Goal: Information Seeking & Learning: Learn about a topic

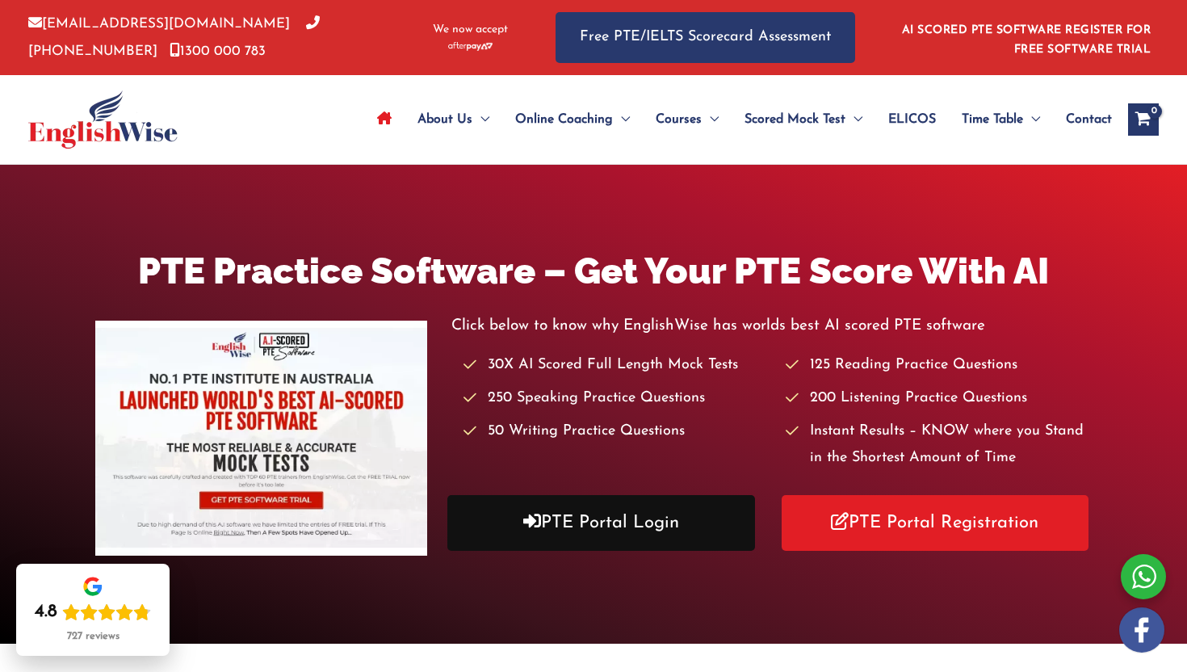
click at [627, 533] on link "PTE Portal Login" at bounding box center [601, 523] width 308 height 56
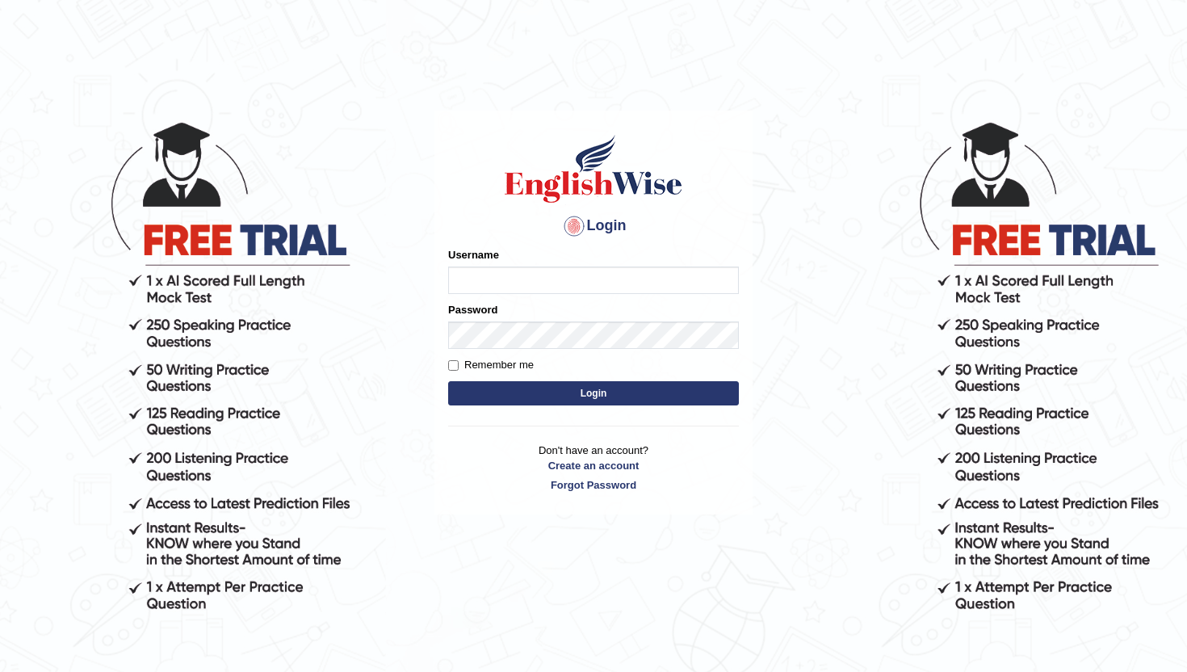
click at [565, 269] on input "Username" at bounding box center [593, 279] width 291 height 27
type input "lydiaN"
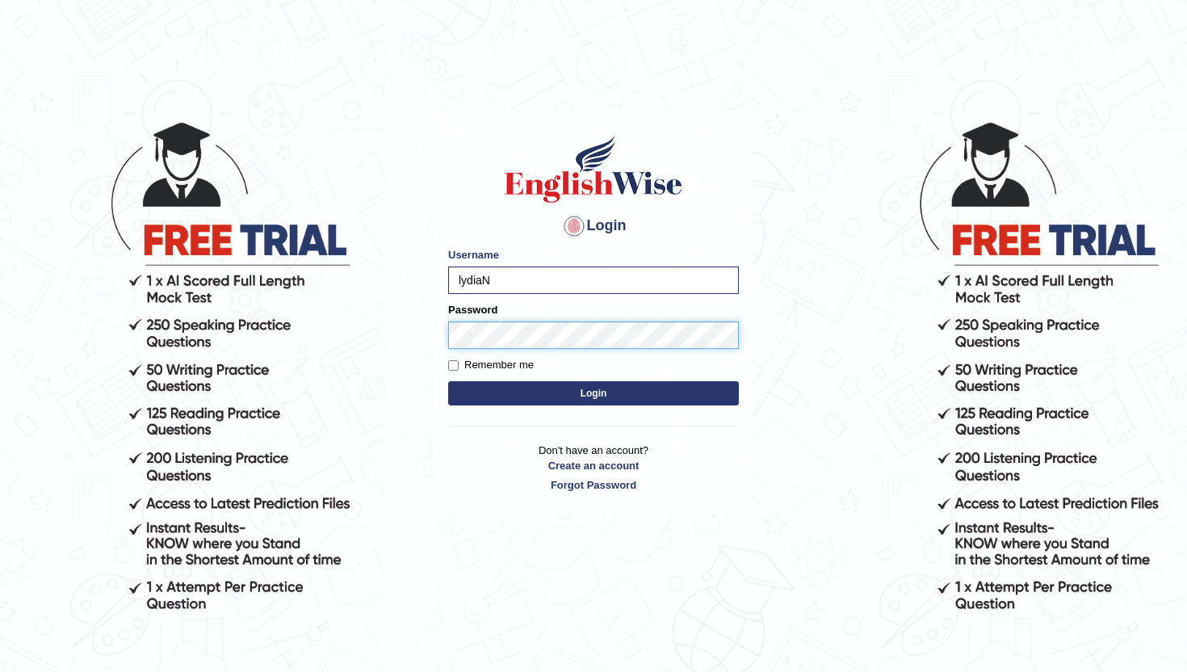
click at [448, 381] on button "Login" at bounding box center [593, 393] width 291 height 24
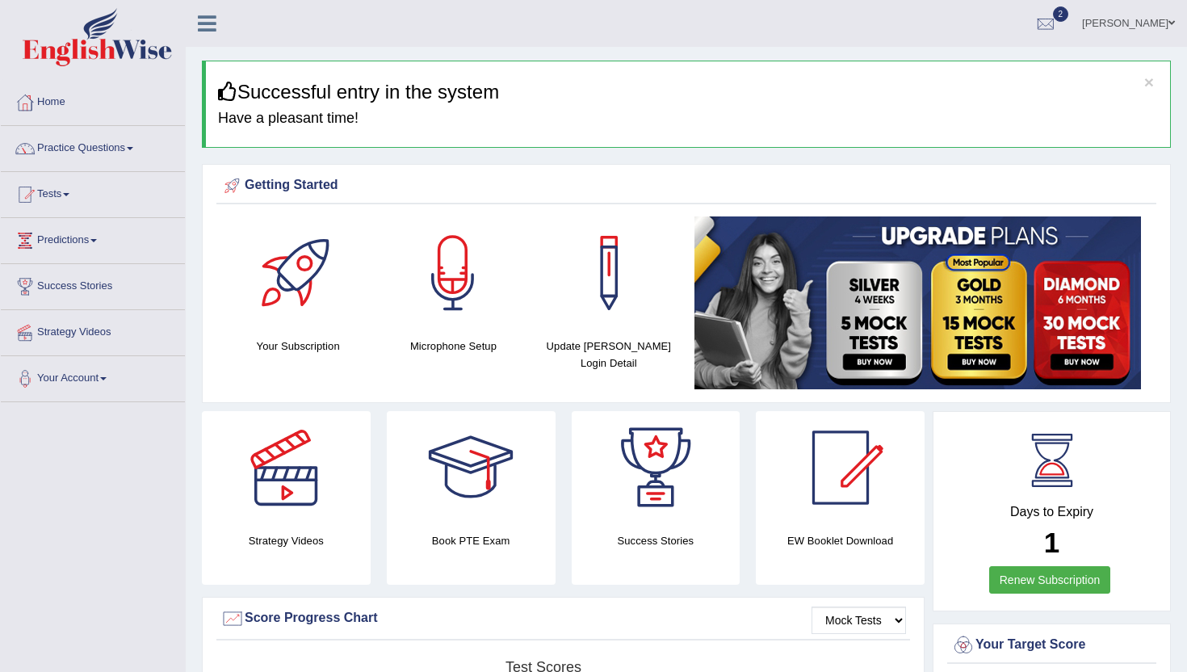
click at [769, 245] on img at bounding box center [917, 302] width 447 height 173
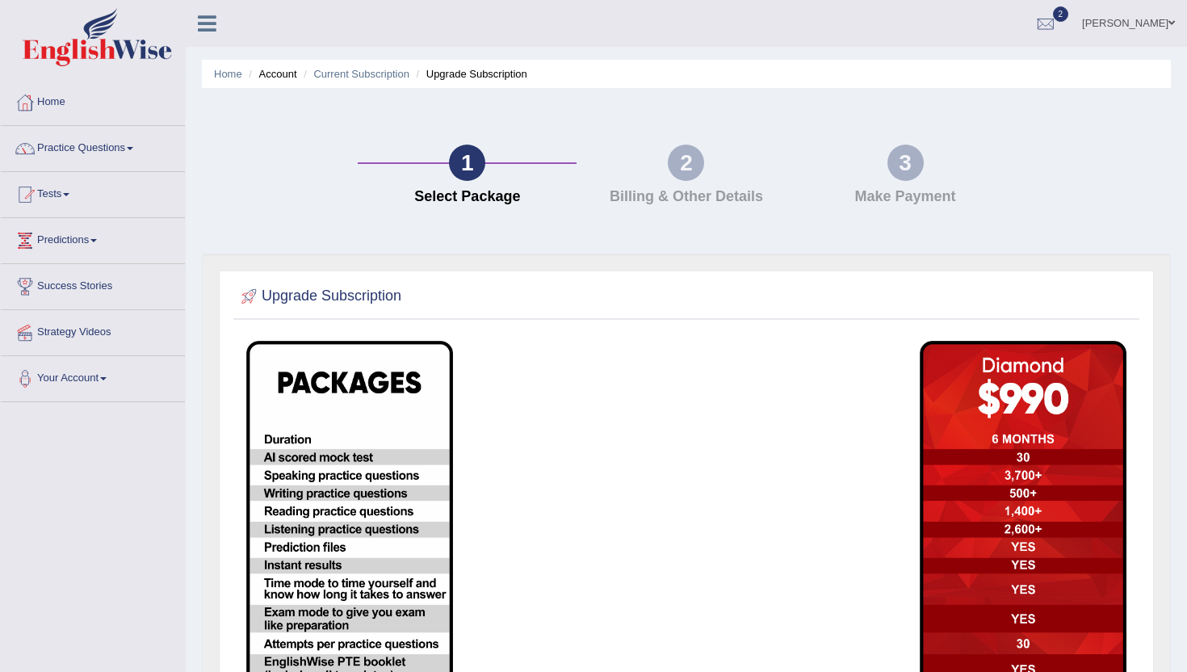
click at [737, 356] on td at bounding box center [798, 573] width 224 height 483
click at [225, 73] on link "Home" at bounding box center [228, 74] width 28 height 12
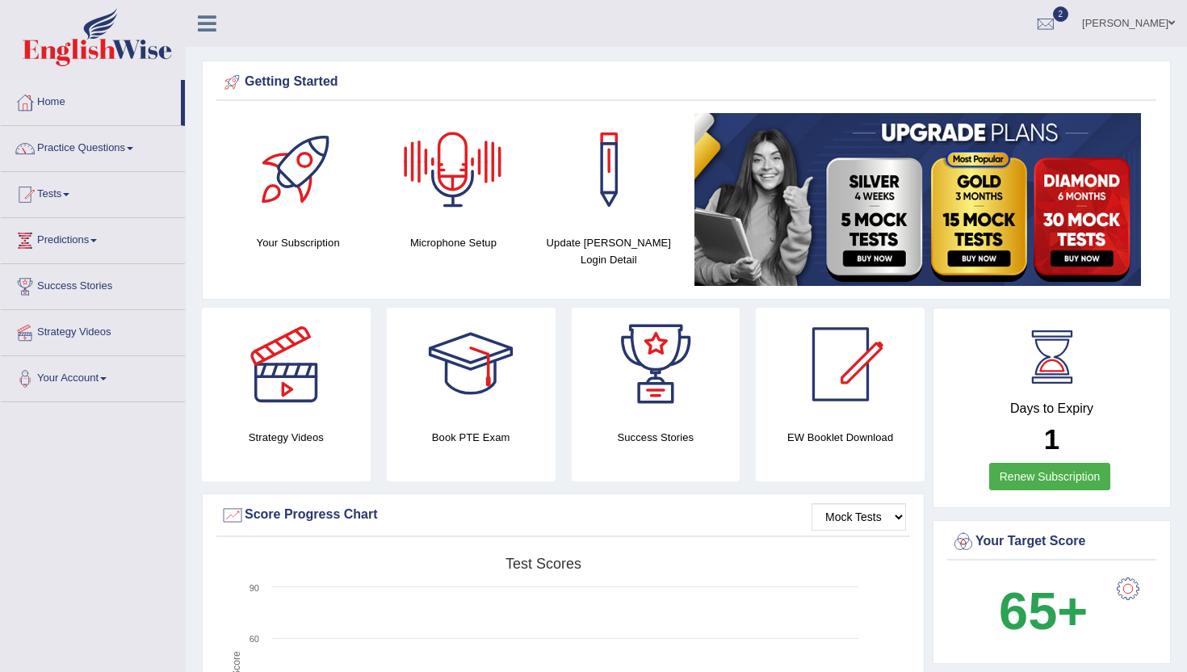
click at [527, 35] on ul "Lydia N Toggle navigation Username: LydiaN Access Type: Online Subscription: Di…" at bounding box center [836, 23] width 701 height 46
click at [119, 143] on link "Practice Questions" at bounding box center [93, 146] width 184 height 40
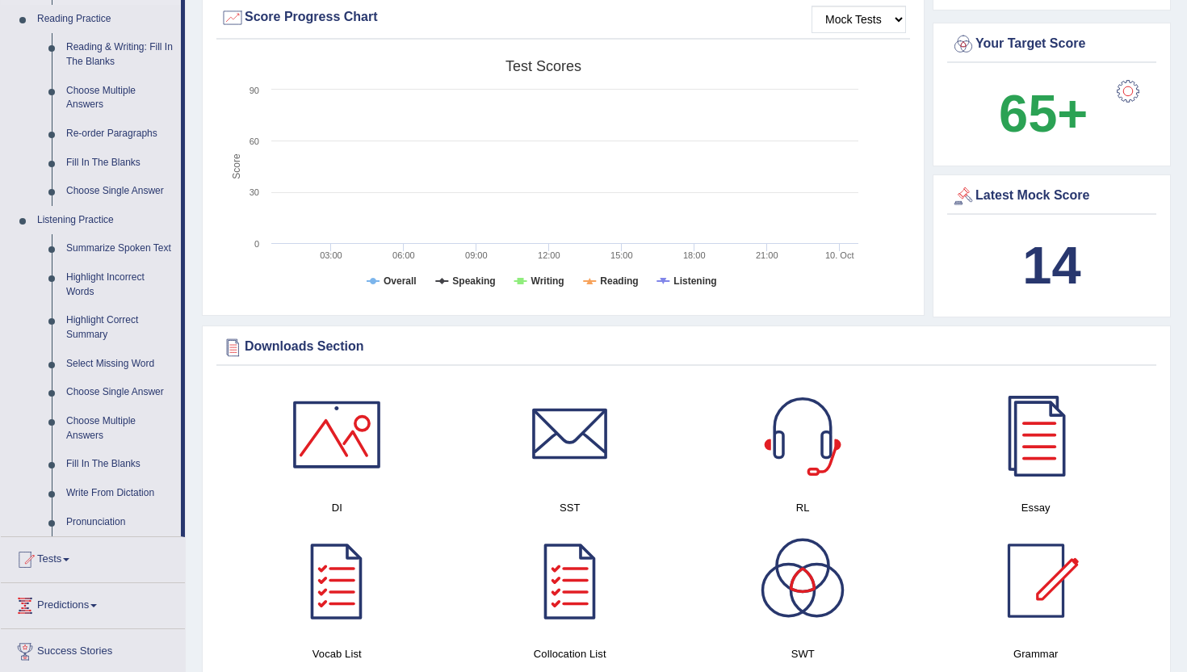
scroll to position [500, 0]
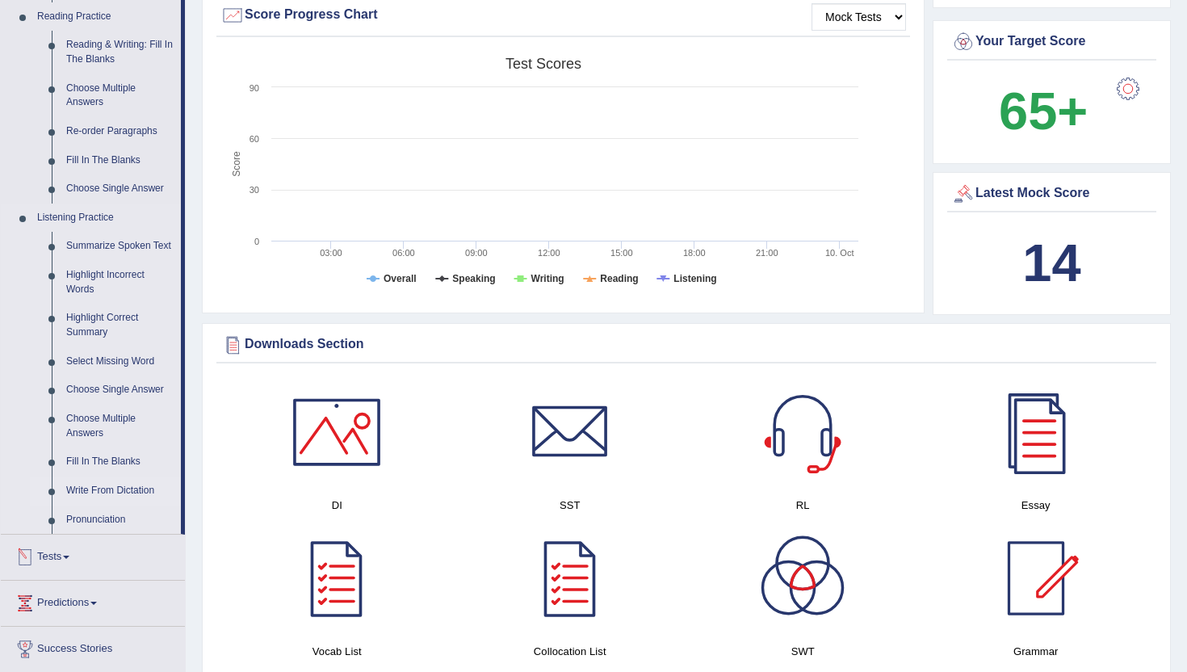
click at [103, 505] on link "Write From Dictation" at bounding box center [120, 490] width 122 height 29
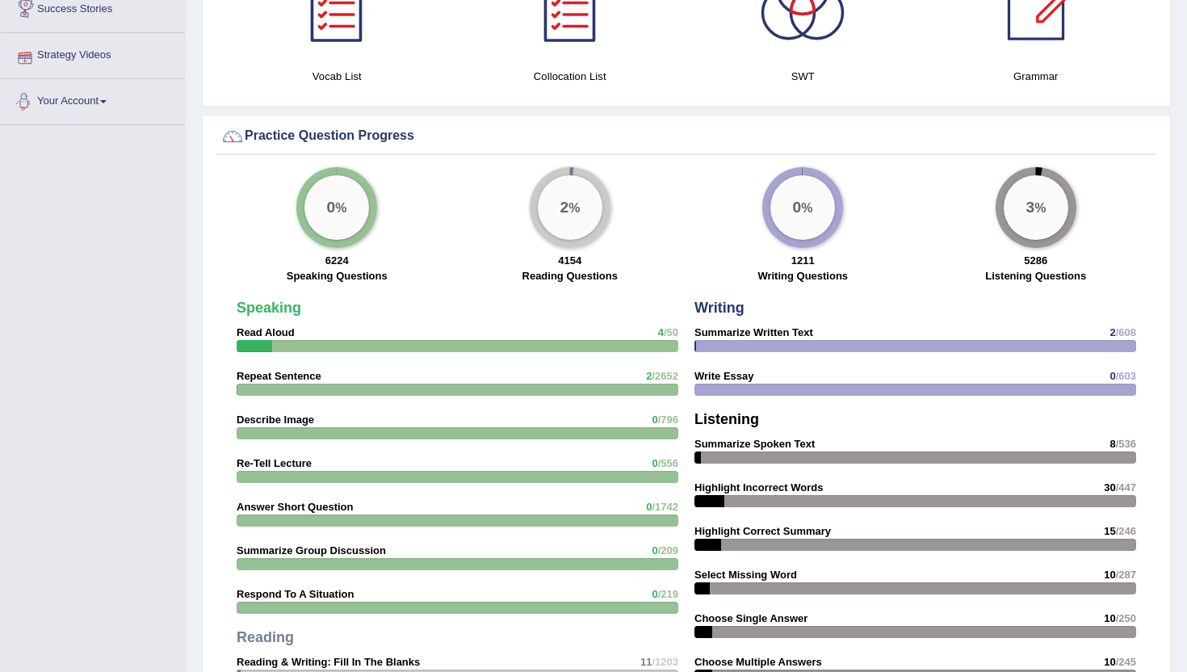
scroll to position [983, 0]
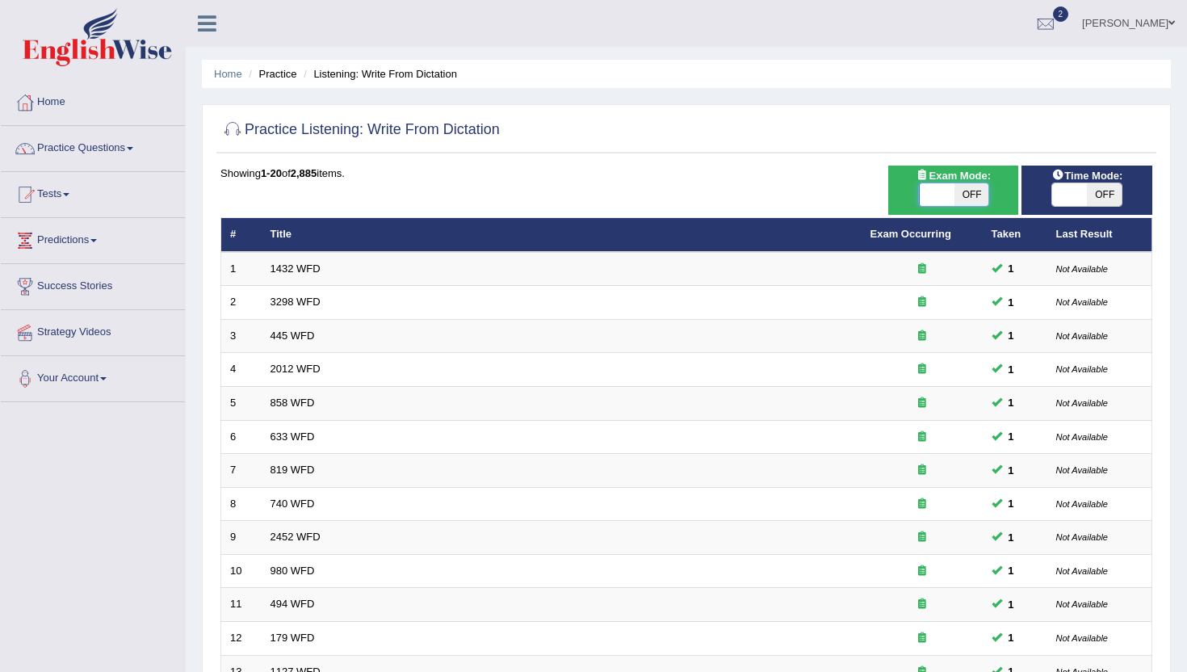
click at [940, 200] on span at bounding box center [937, 194] width 35 height 23
click at [948, 190] on span at bounding box center [936, 194] width 35 height 23
checkbox input "true"
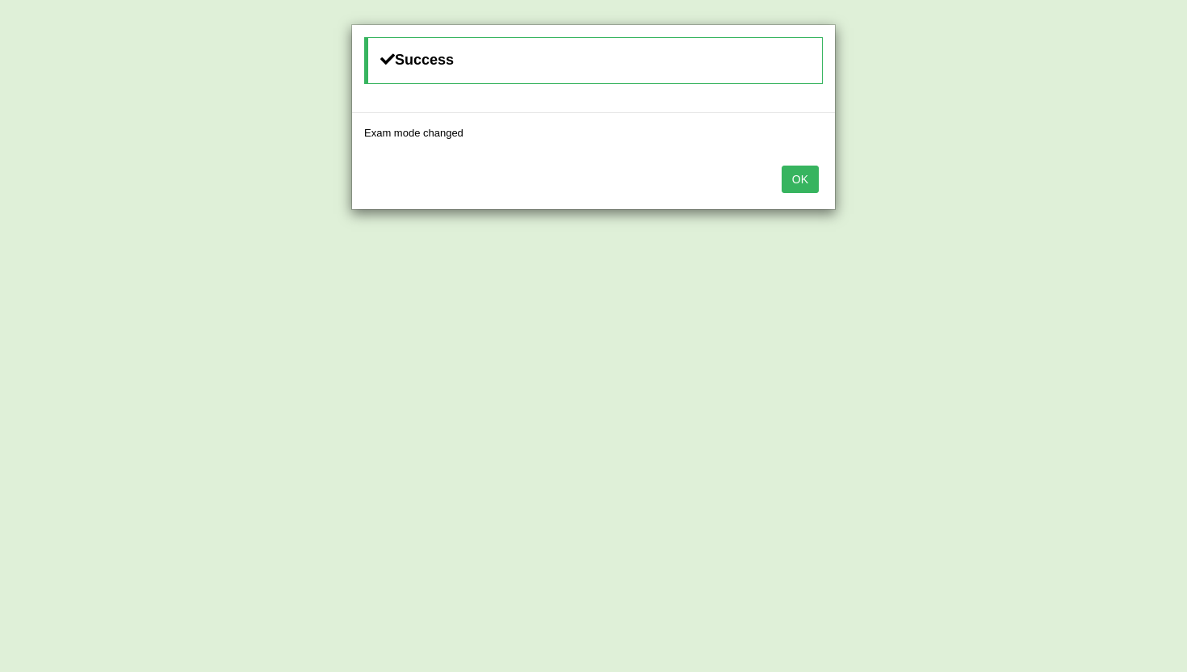
click at [821, 175] on div "OK" at bounding box center [593, 181] width 483 height 57
click at [807, 175] on button "OK" at bounding box center [800, 179] width 37 height 27
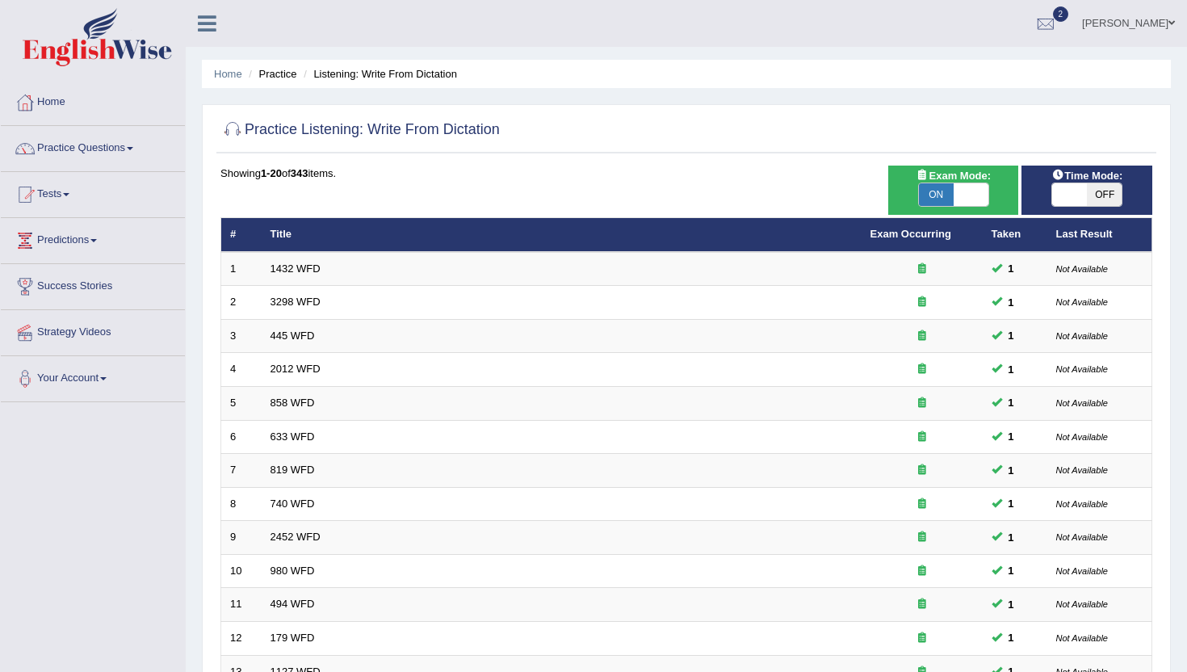
click at [1076, 192] on span at bounding box center [1069, 194] width 35 height 23
checkbox input "true"
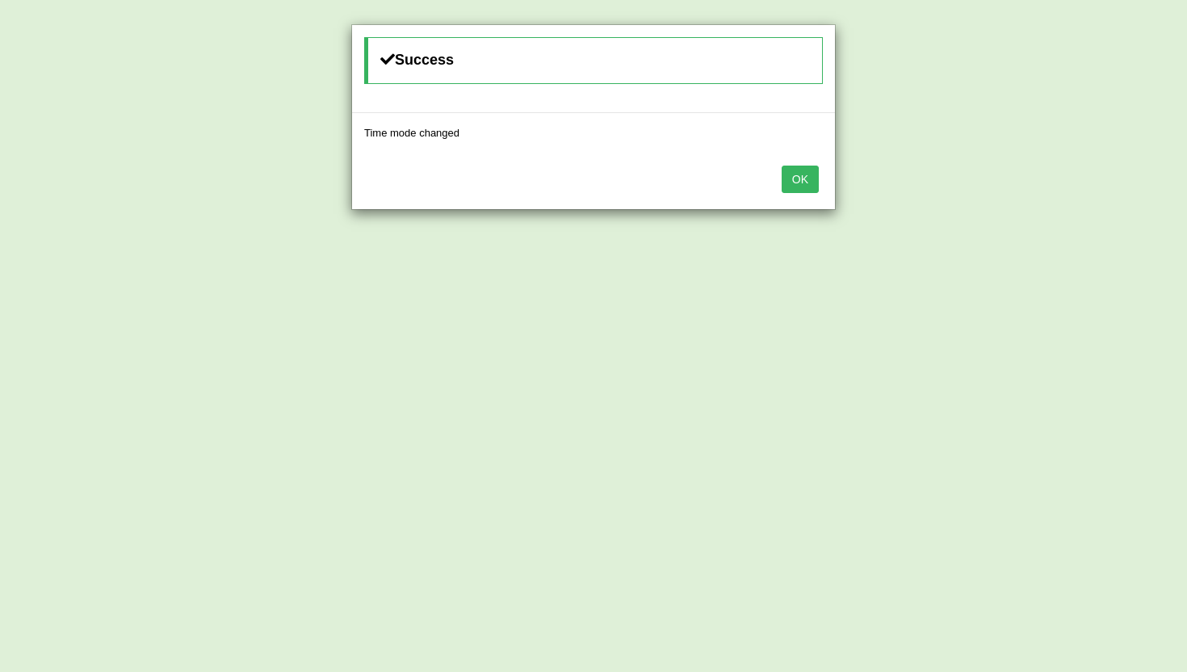
click at [799, 182] on button "OK" at bounding box center [800, 179] width 37 height 27
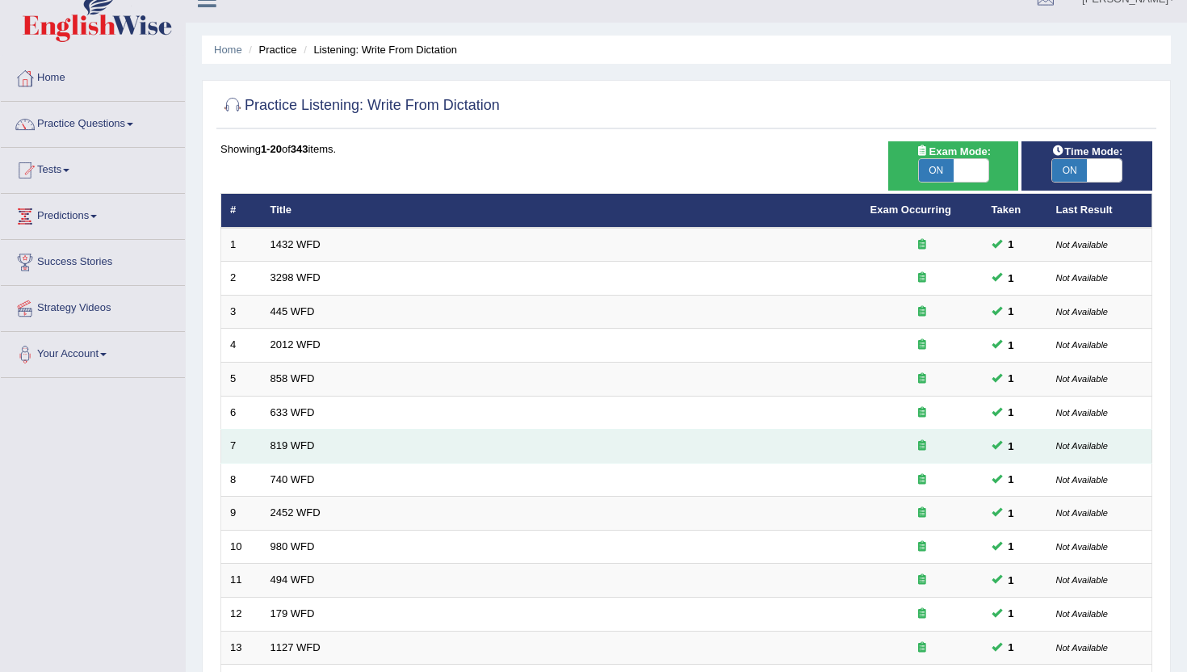
scroll to position [397, 0]
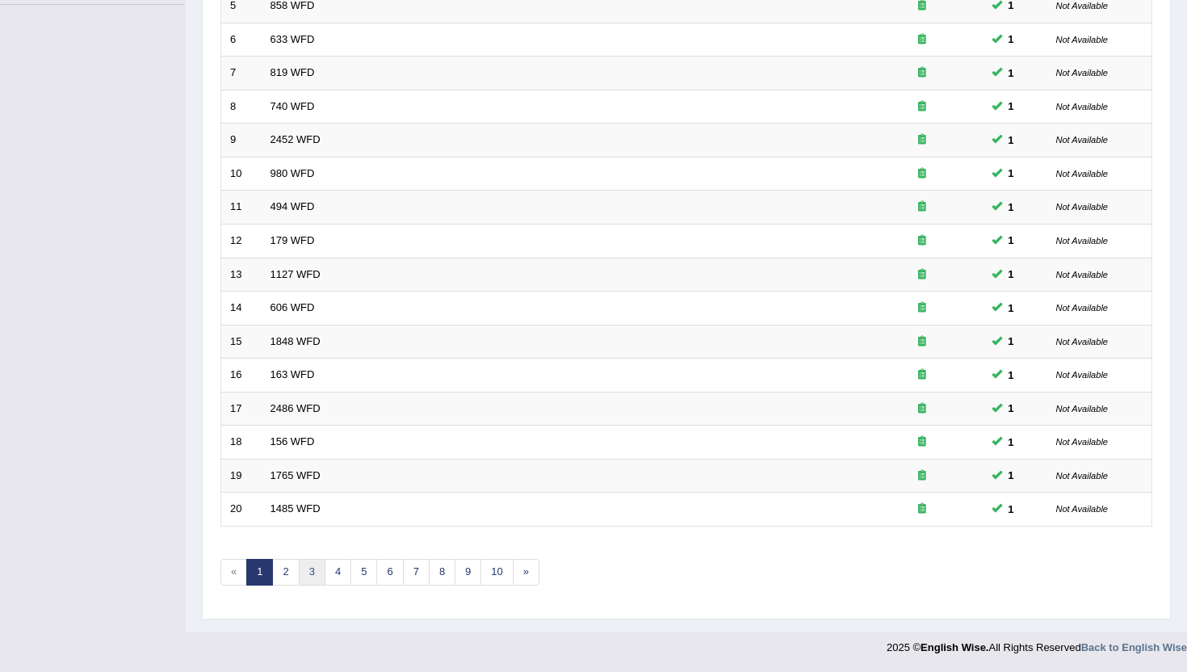
click at [300, 574] on link "3" at bounding box center [312, 572] width 27 height 27
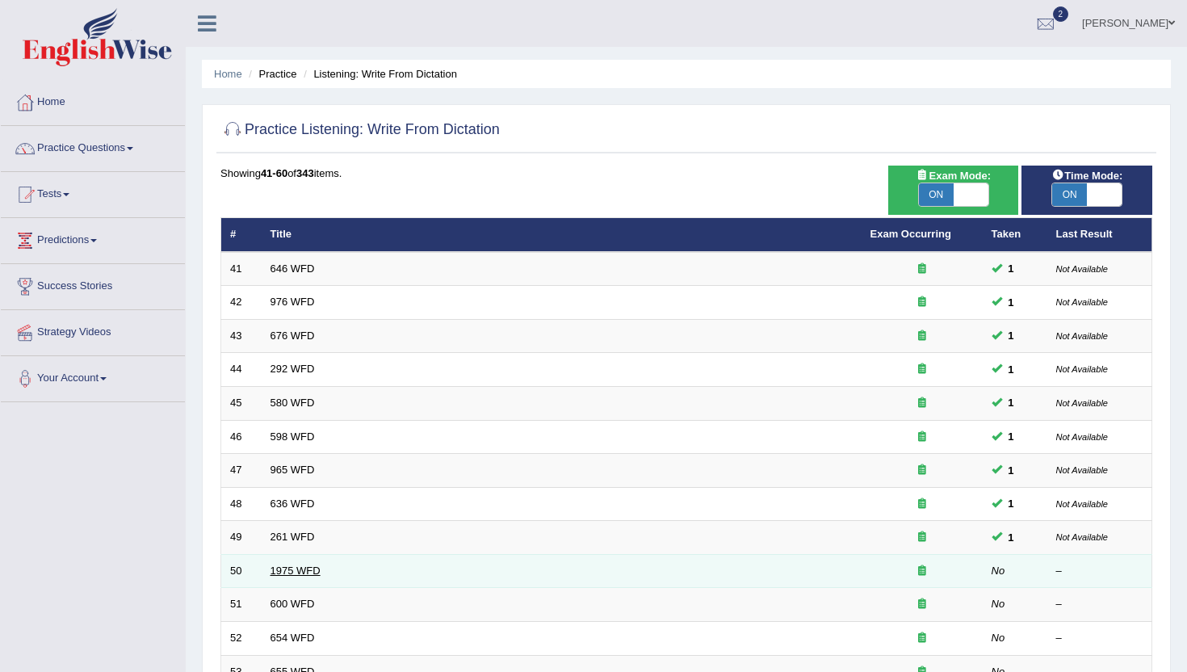
click at [311, 569] on link "1975 WFD" at bounding box center [296, 570] width 50 height 12
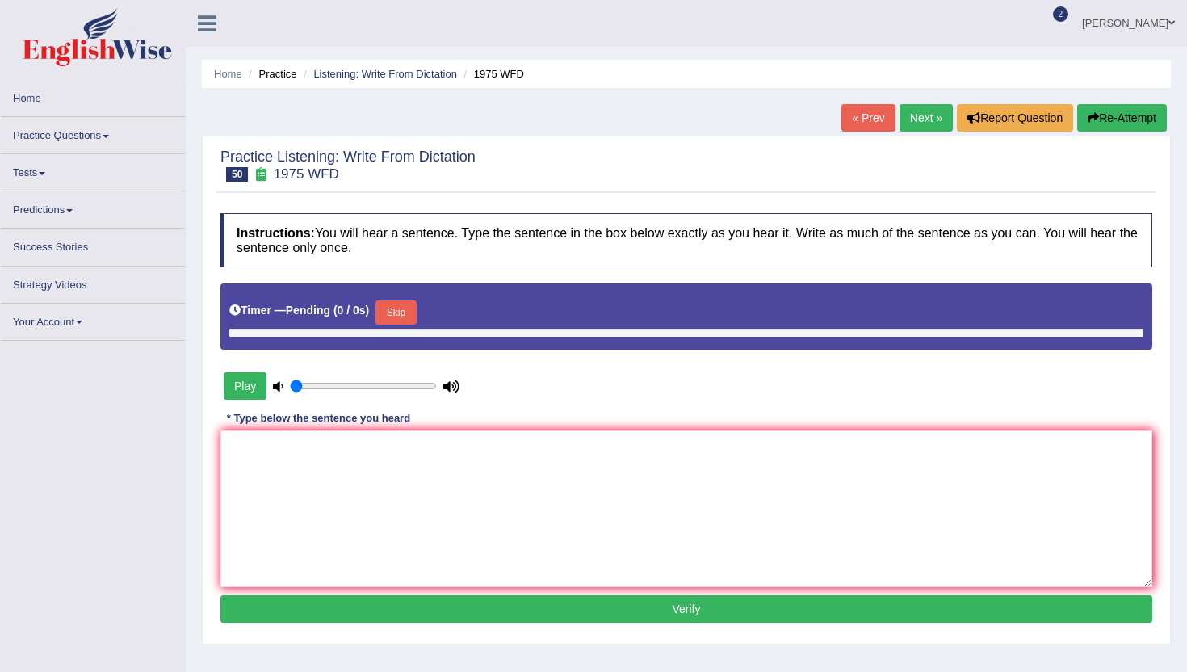
type input "0.4"
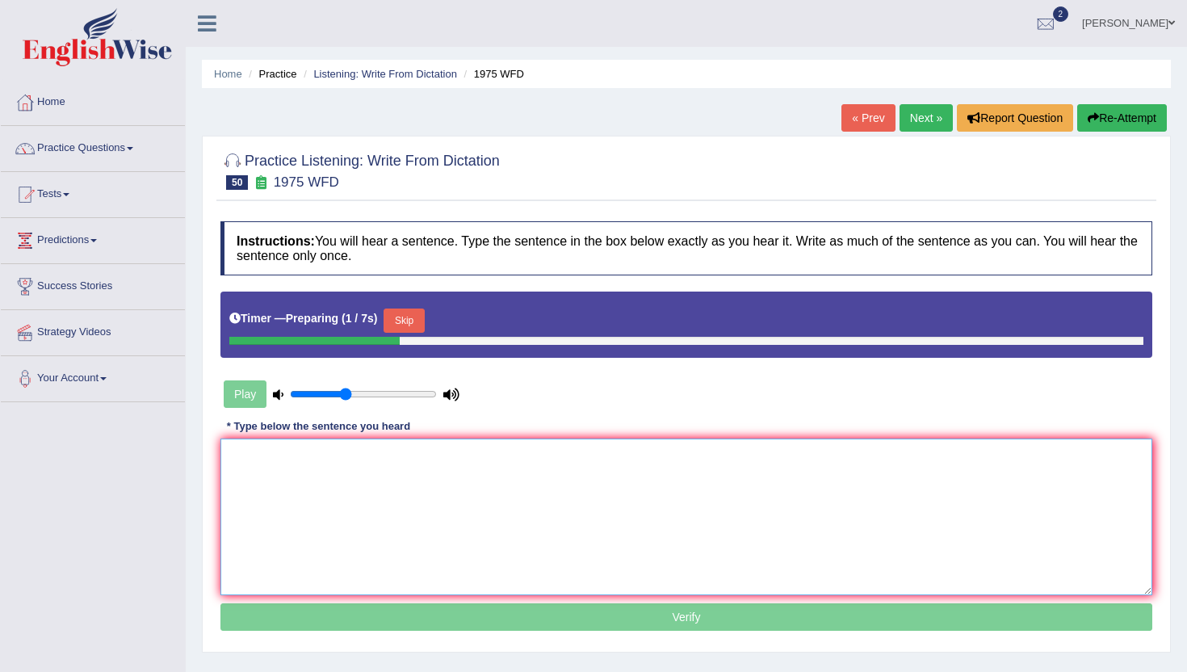
click at [311, 569] on textarea at bounding box center [686, 516] width 932 height 157
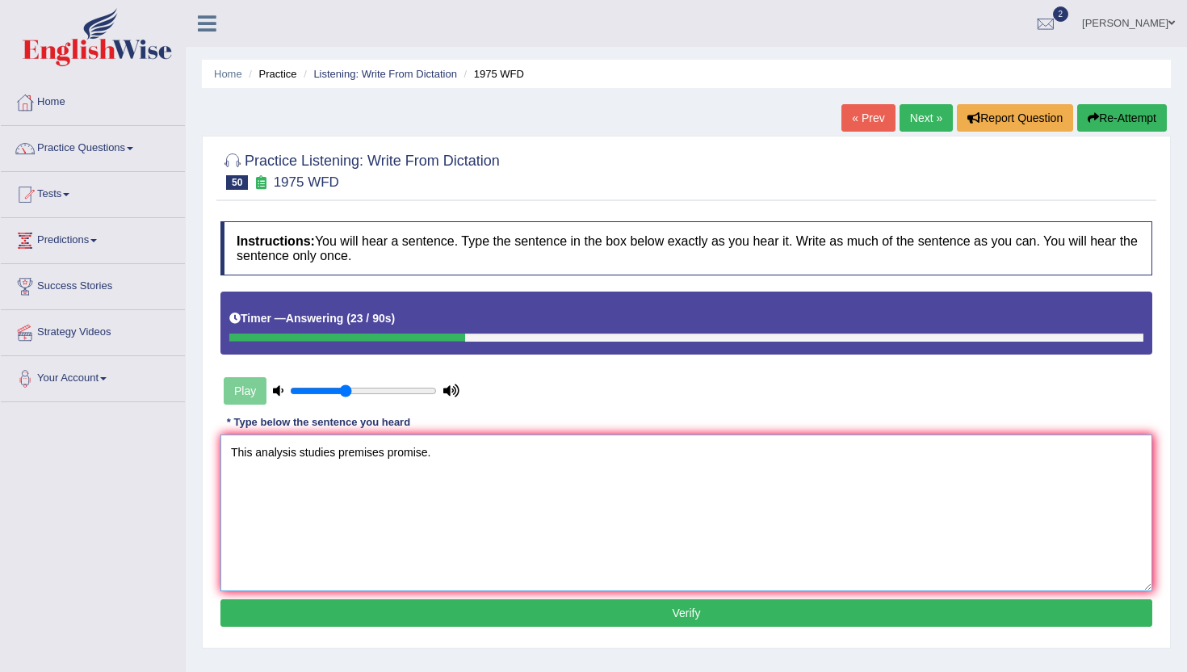
click at [338, 455] on textarea "This analysis studies premises promise." at bounding box center [686, 512] width 932 height 157
type textarea "This analysis studies has premises promise."
click at [560, 609] on button "Verify" at bounding box center [686, 612] width 932 height 27
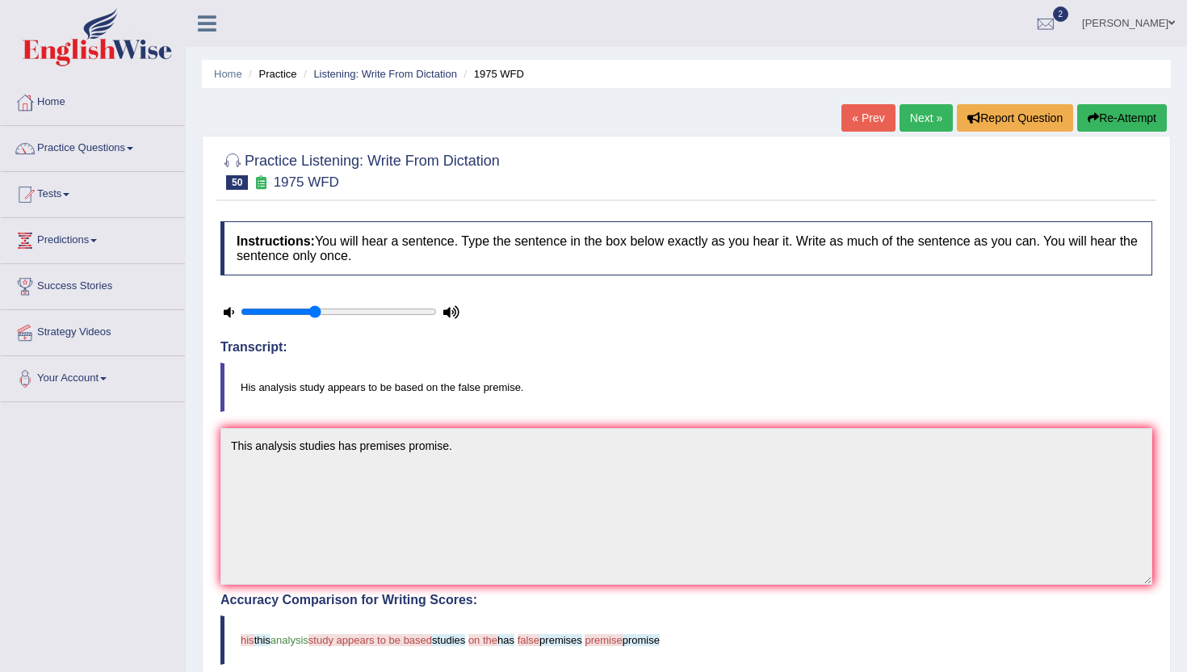
click at [921, 116] on link "Next »" at bounding box center [926, 117] width 53 height 27
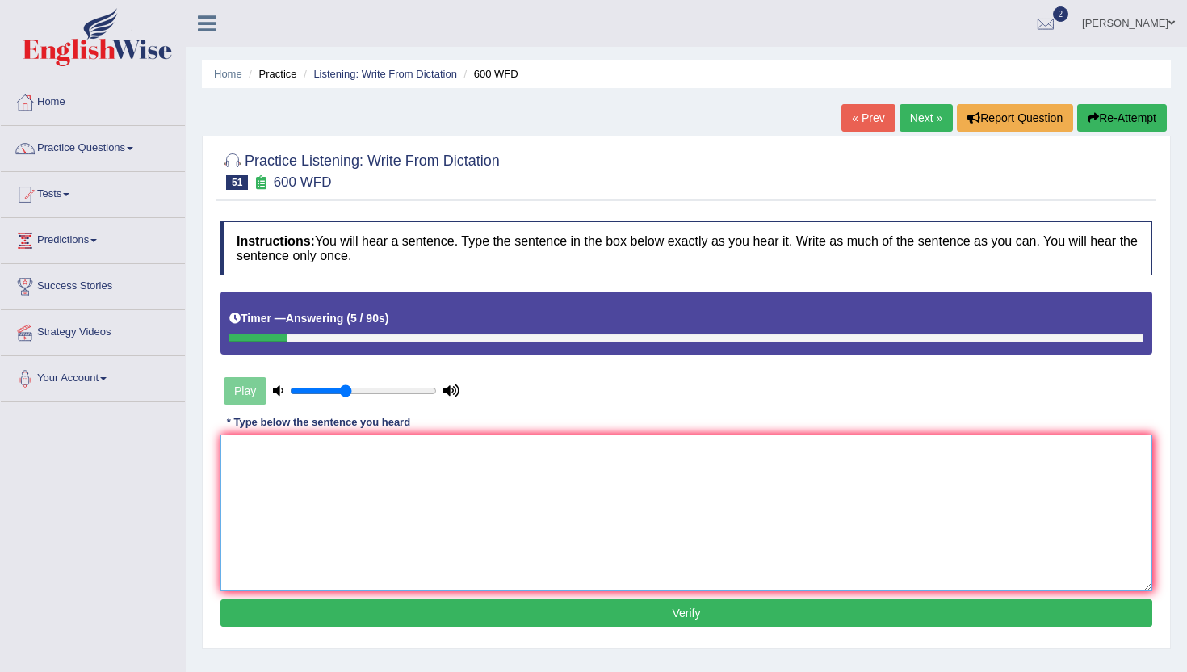
click at [642, 458] on textarea at bounding box center [686, 512] width 932 height 157
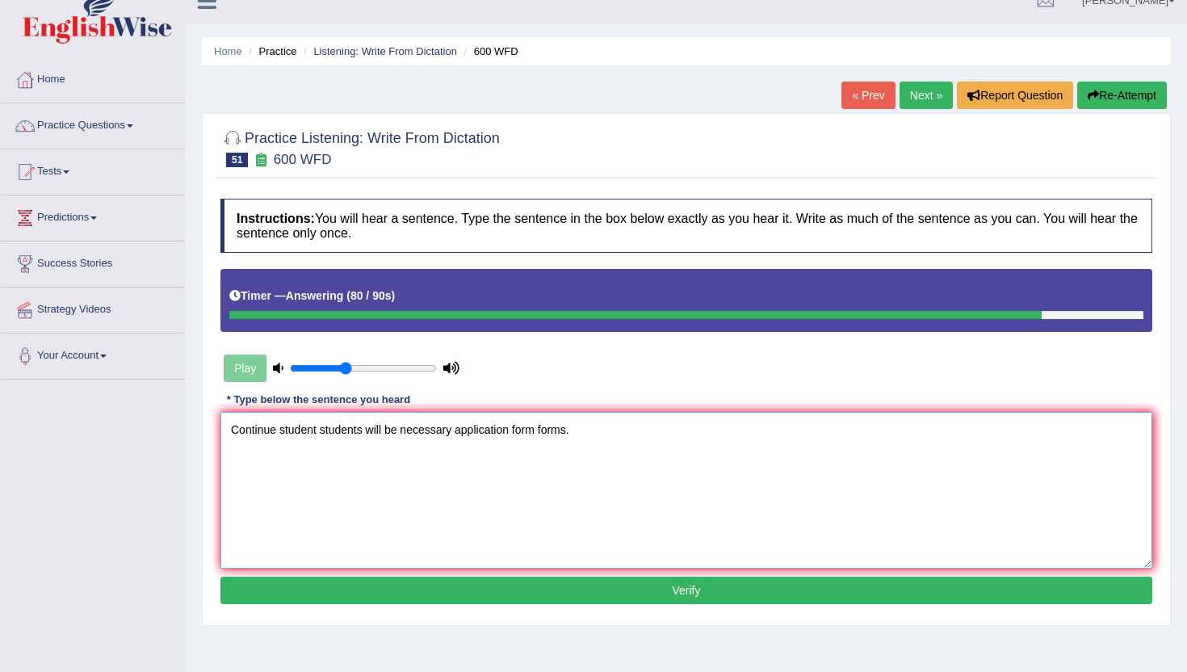
scroll to position [26, 0]
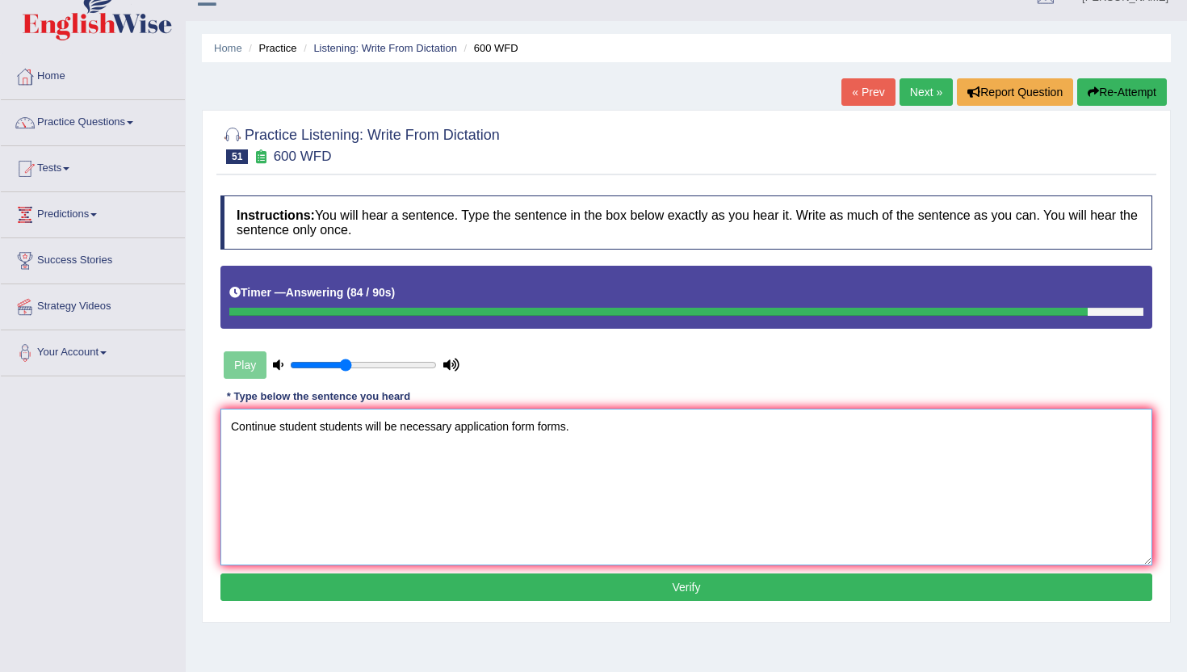
type textarea "Continue student students will be necessary application form forms."
click at [555, 593] on button "Verify" at bounding box center [686, 586] width 932 height 27
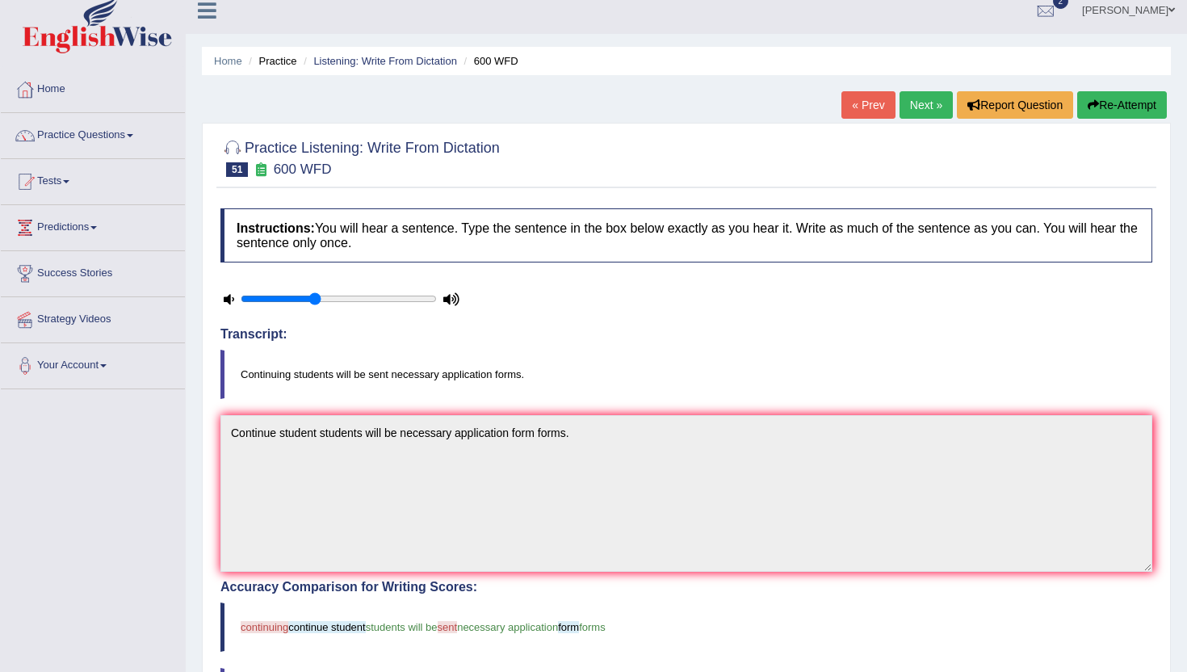
scroll to position [5, 0]
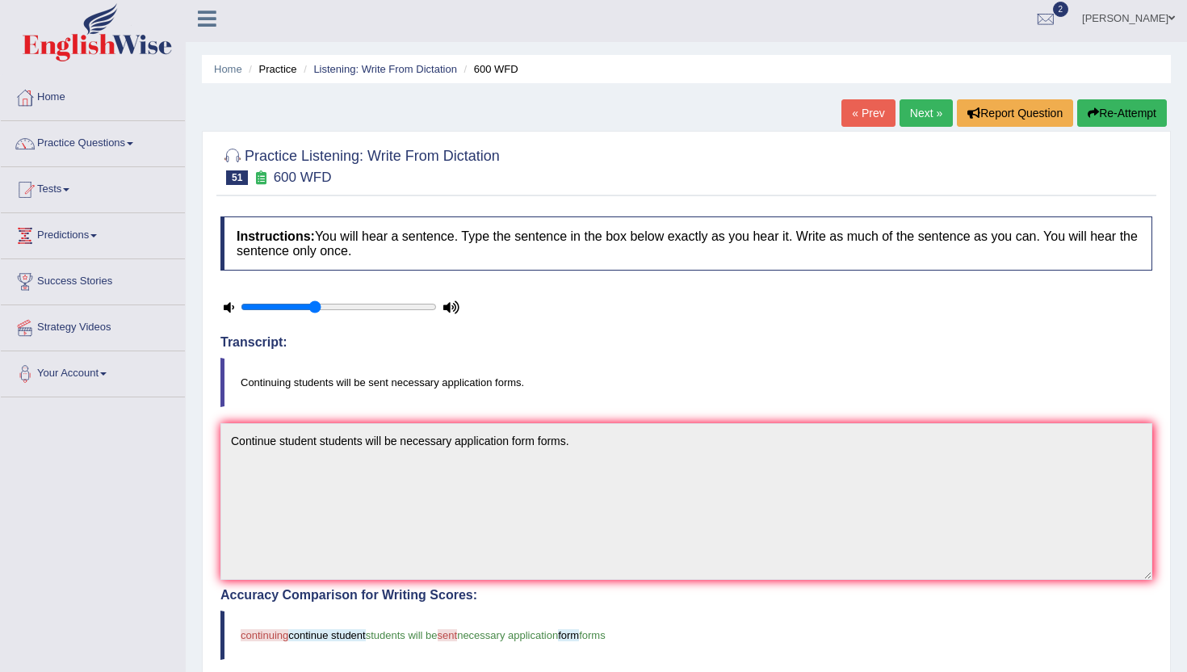
click at [913, 110] on link "Next »" at bounding box center [926, 112] width 53 height 27
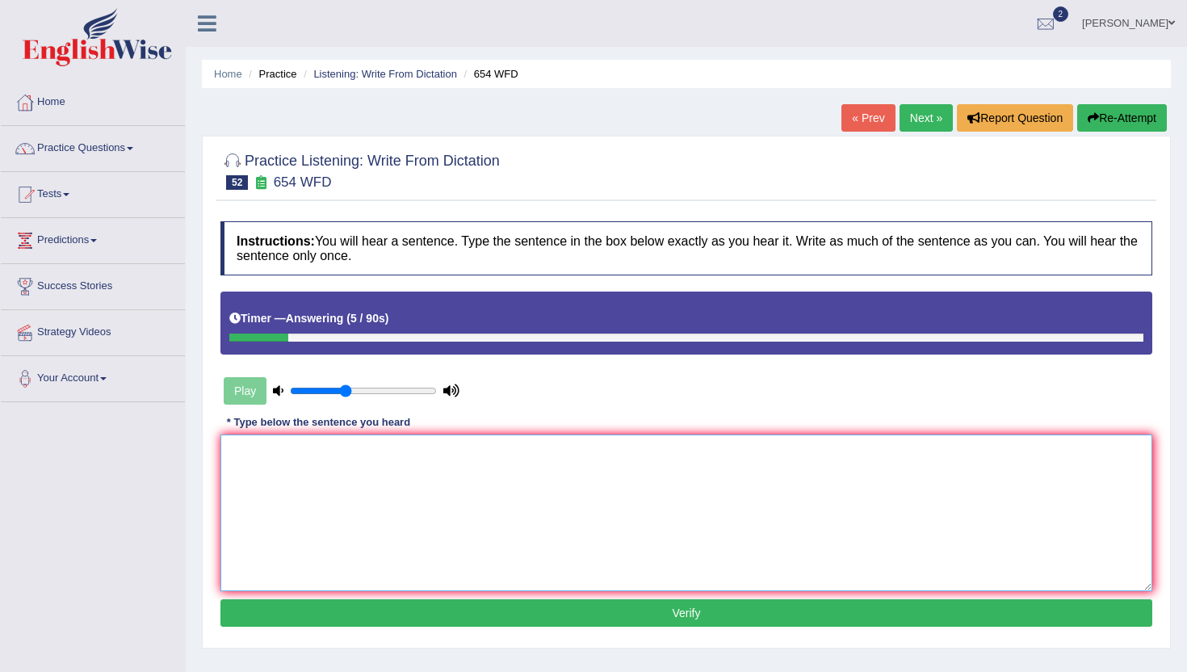
click at [673, 463] on textarea at bounding box center [686, 512] width 932 height 157
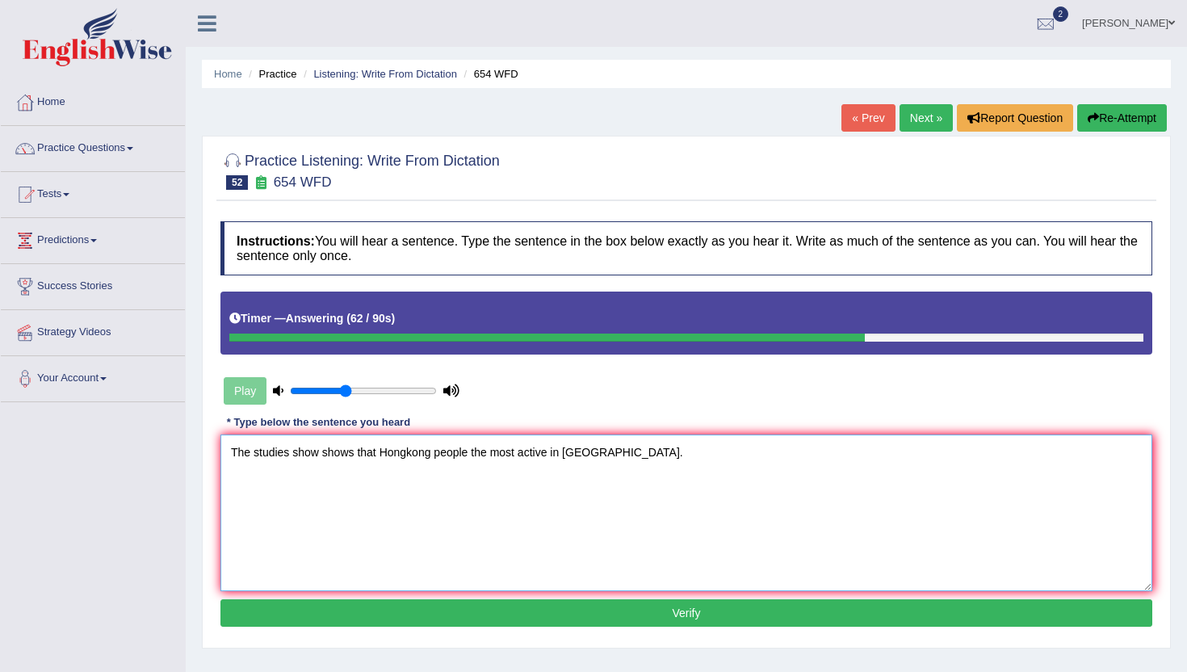
type textarea "The studies show shows that Hongkong people the most active in [GEOGRAPHIC_DATA…"
click at [521, 622] on button "Verify" at bounding box center [686, 612] width 932 height 27
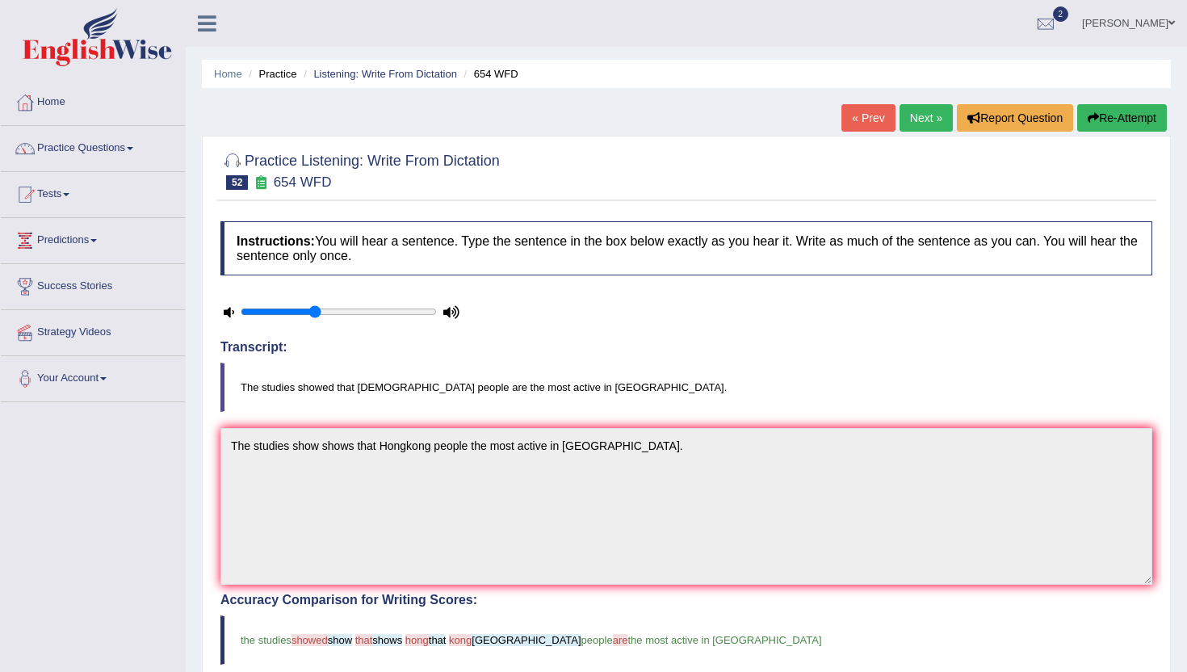
click at [914, 111] on link "Next »" at bounding box center [926, 117] width 53 height 27
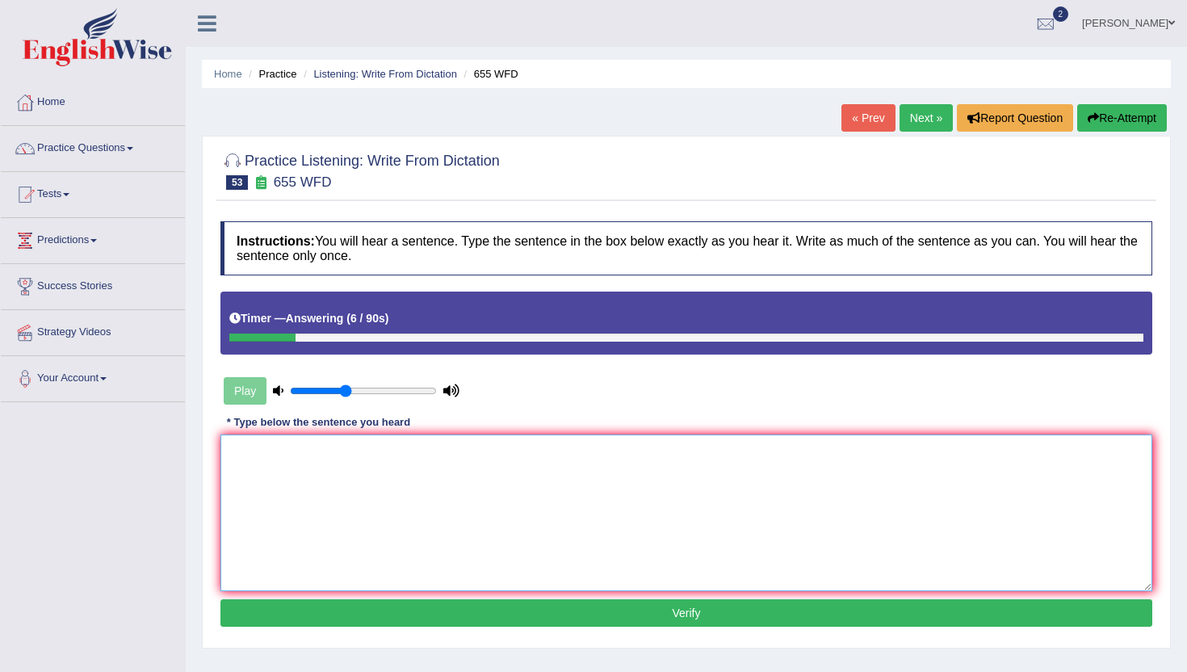
click at [679, 472] on textarea at bounding box center [686, 512] width 932 height 157
click at [419, 456] on textarea "The teacher training include includes in the classes." at bounding box center [686, 512] width 932 height 157
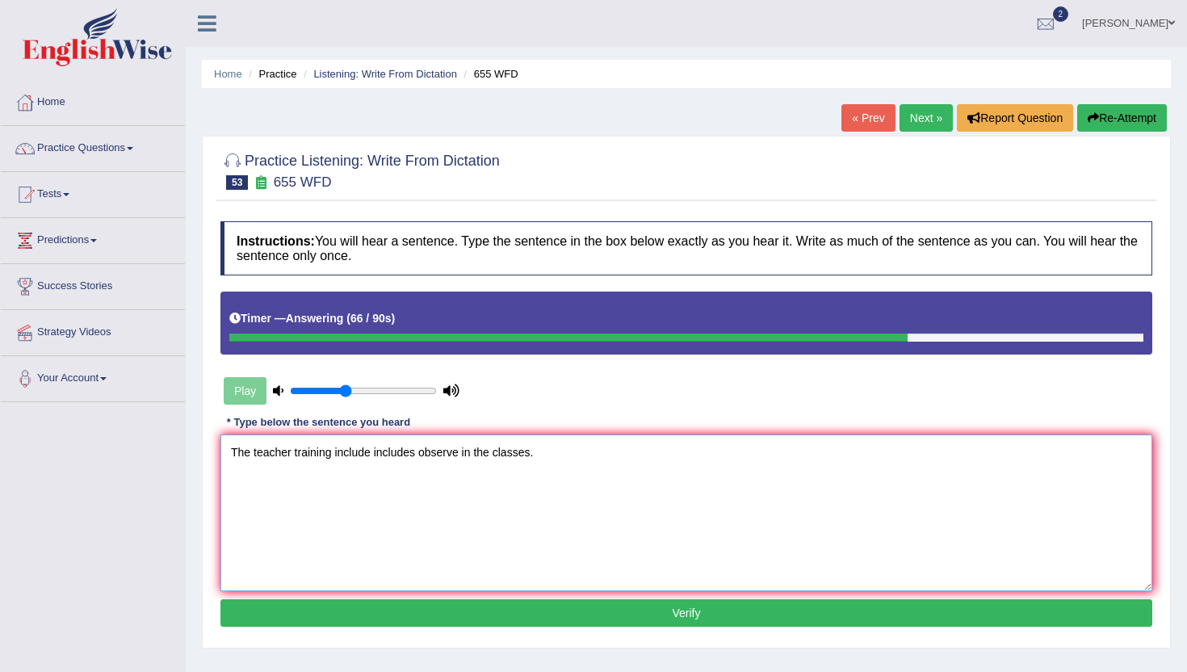
click at [292, 451] on textarea "The teacher training include includes observe in the classes." at bounding box center [686, 512] width 932 height 157
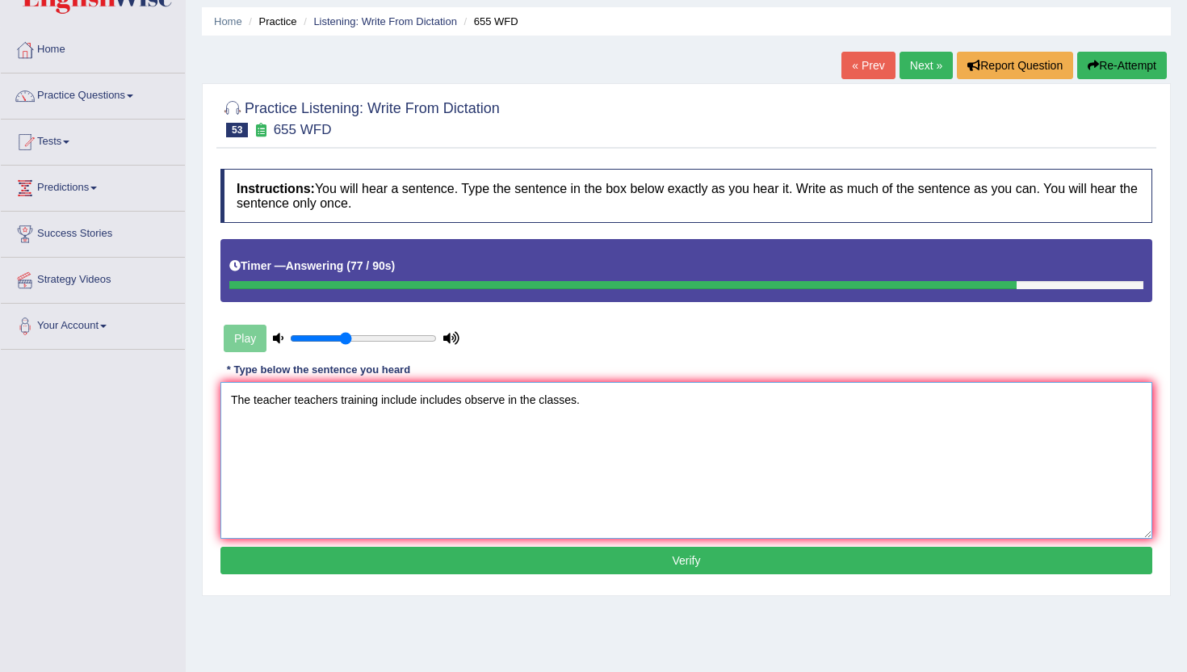
scroll to position [54, 0]
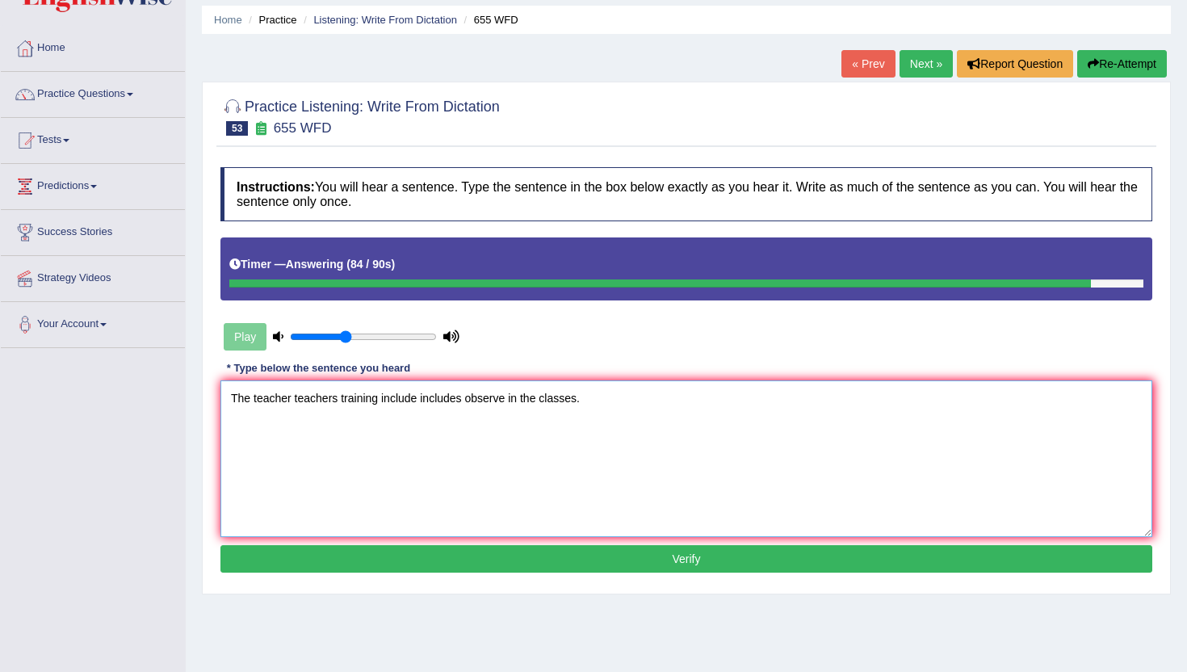
type textarea "The teacher teachers training include includes observe in the classes."
click at [447, 556] on button "Verify" at bounding box center [686, 558] width 932 height 27
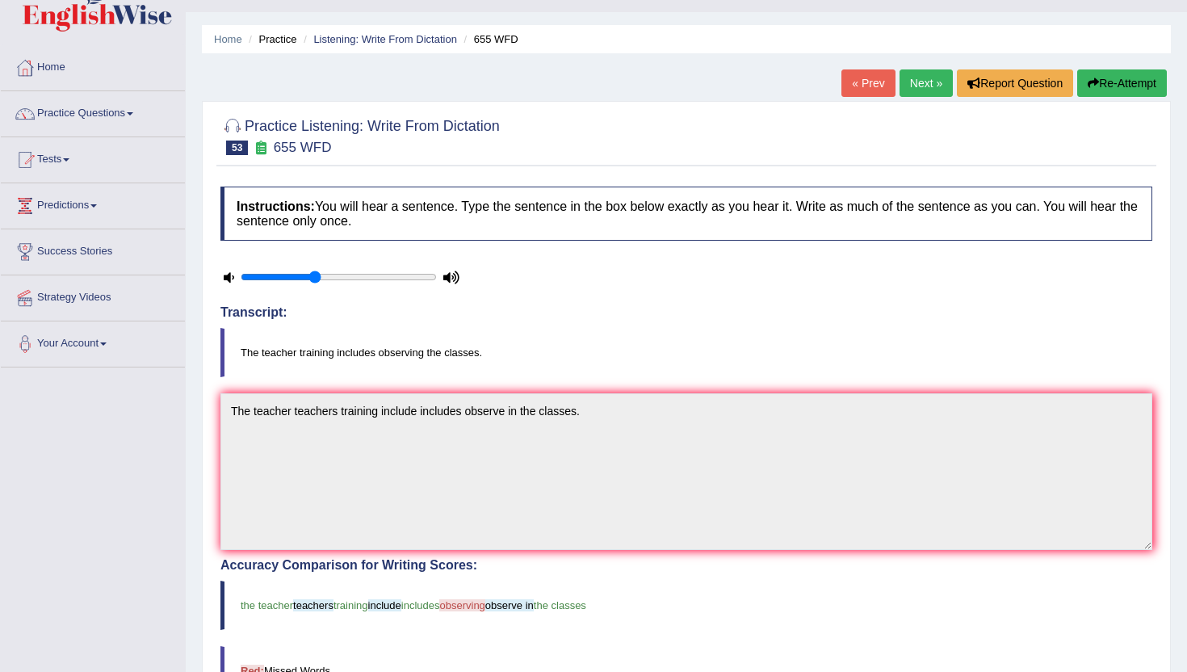
scroll to position [2, 0]
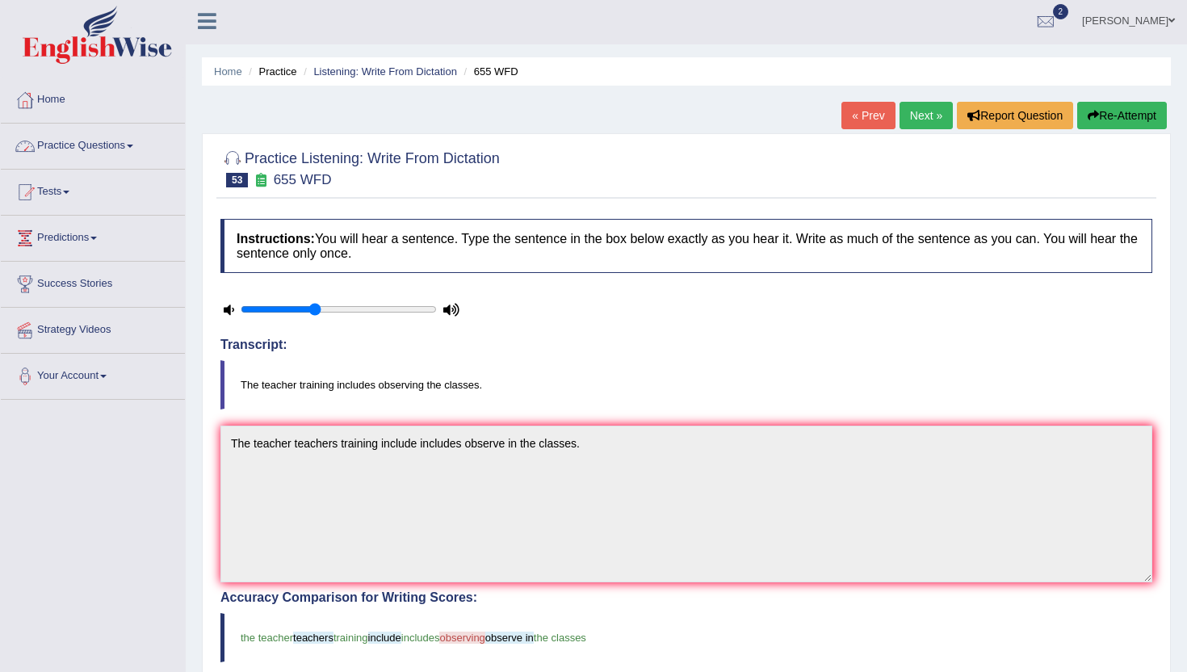
click at [136, 149] on link "Practice Questions" at bounding box center [93, 144] width 184 height 40
